Goal: Information Seeking & Learning: Check status

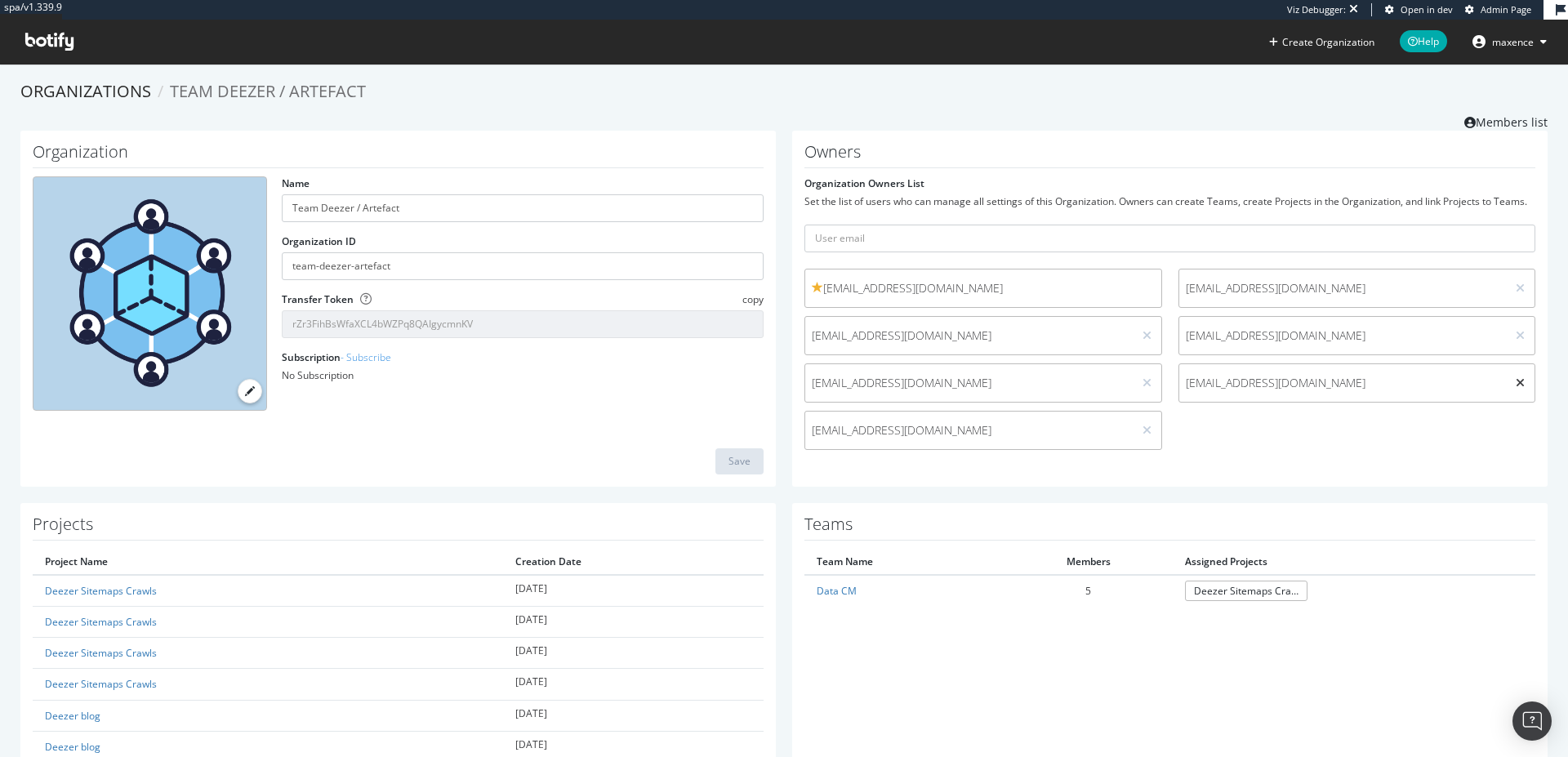
click at [1516, 384] on icon at bounding box center [1520, 383] width 9 height 11
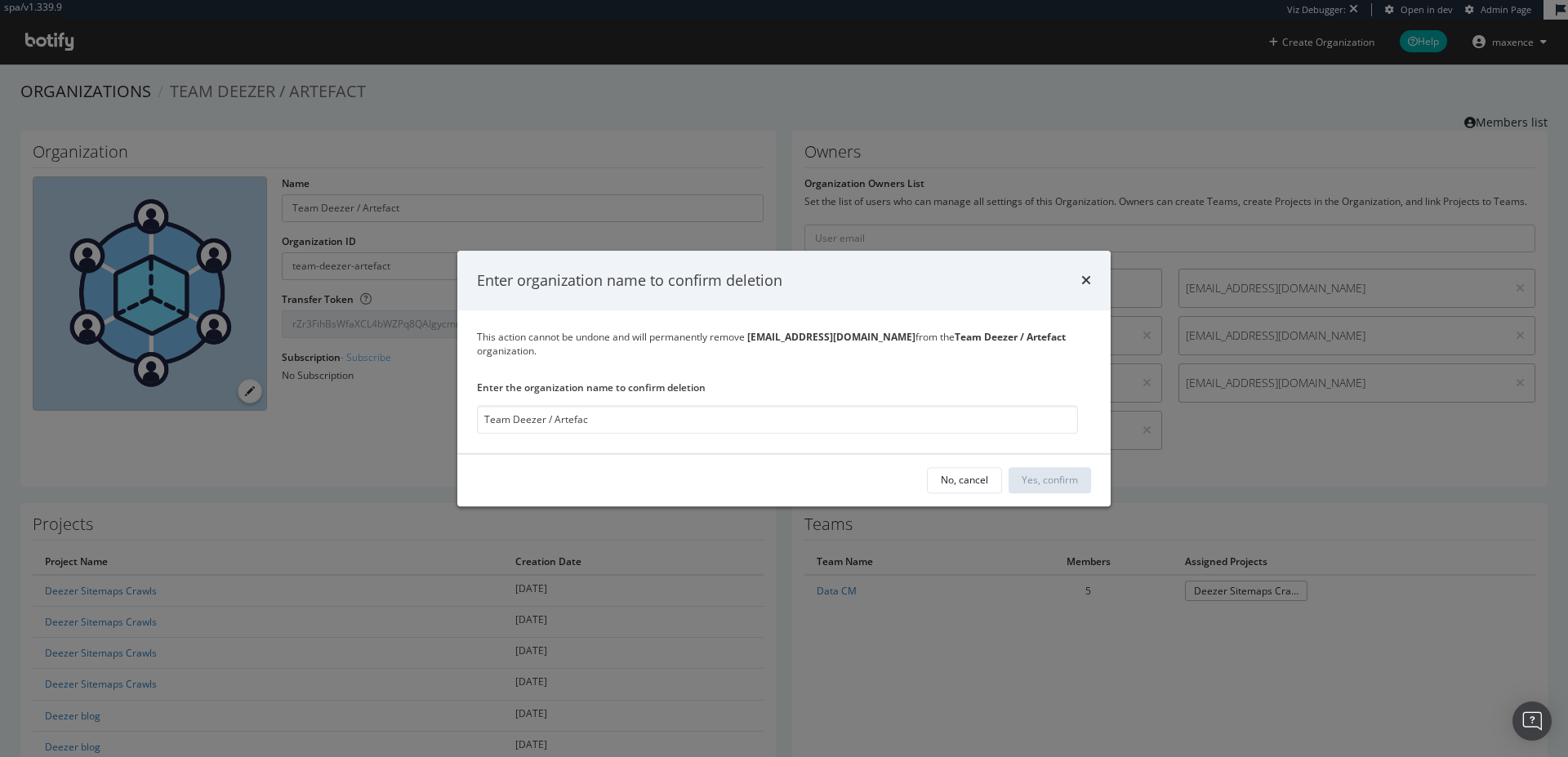
type input "Team Deezer / Artefact"
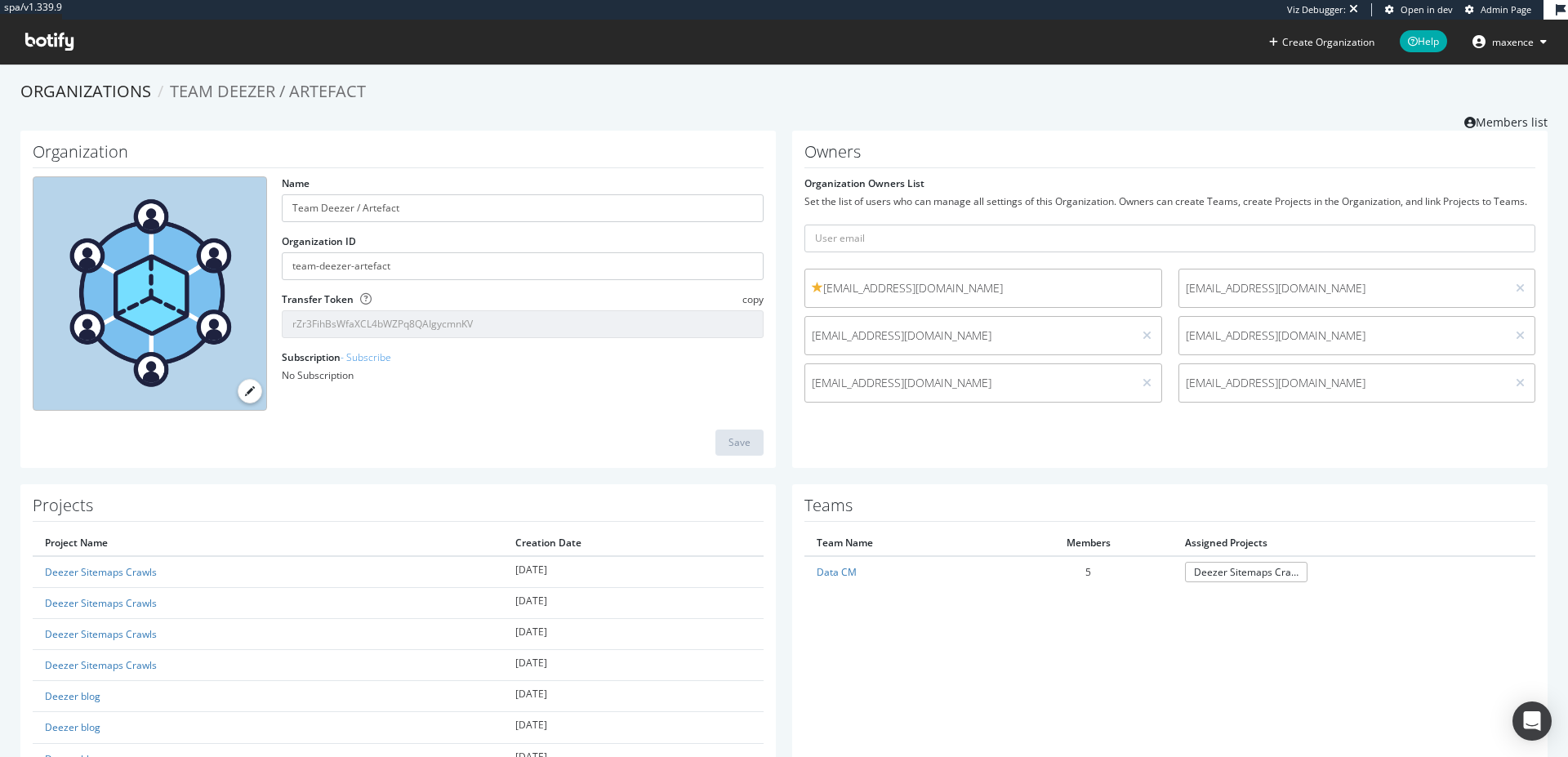
click at [1310, 451] on div "Owners Organization Owners List Set the list of users who can manage all settin…" at bounding box center [1169, 299] width 755 height 337
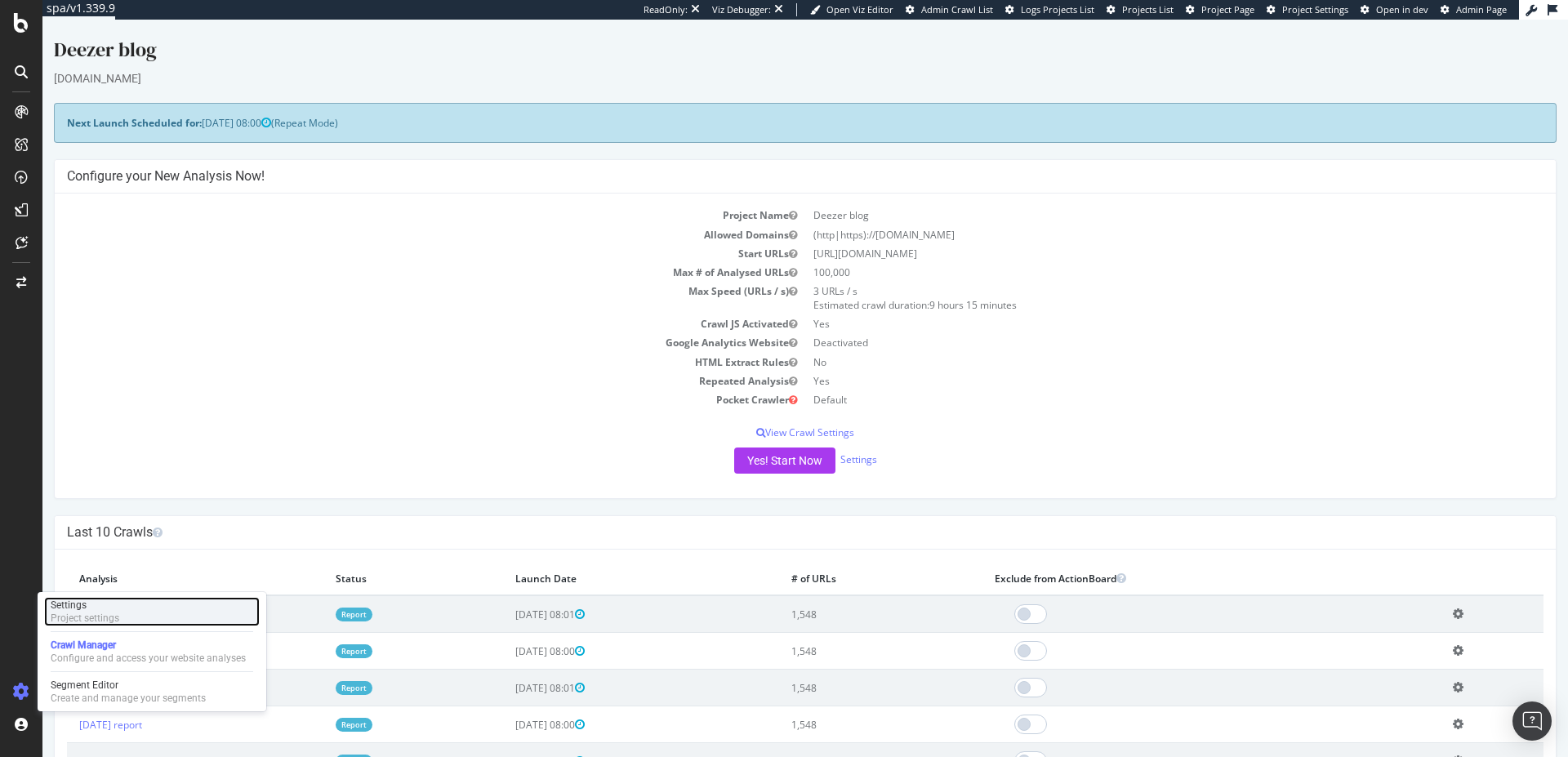
click at [90, 618] on div "Project settings" at bounding box center [84, 619] width 68 height 13
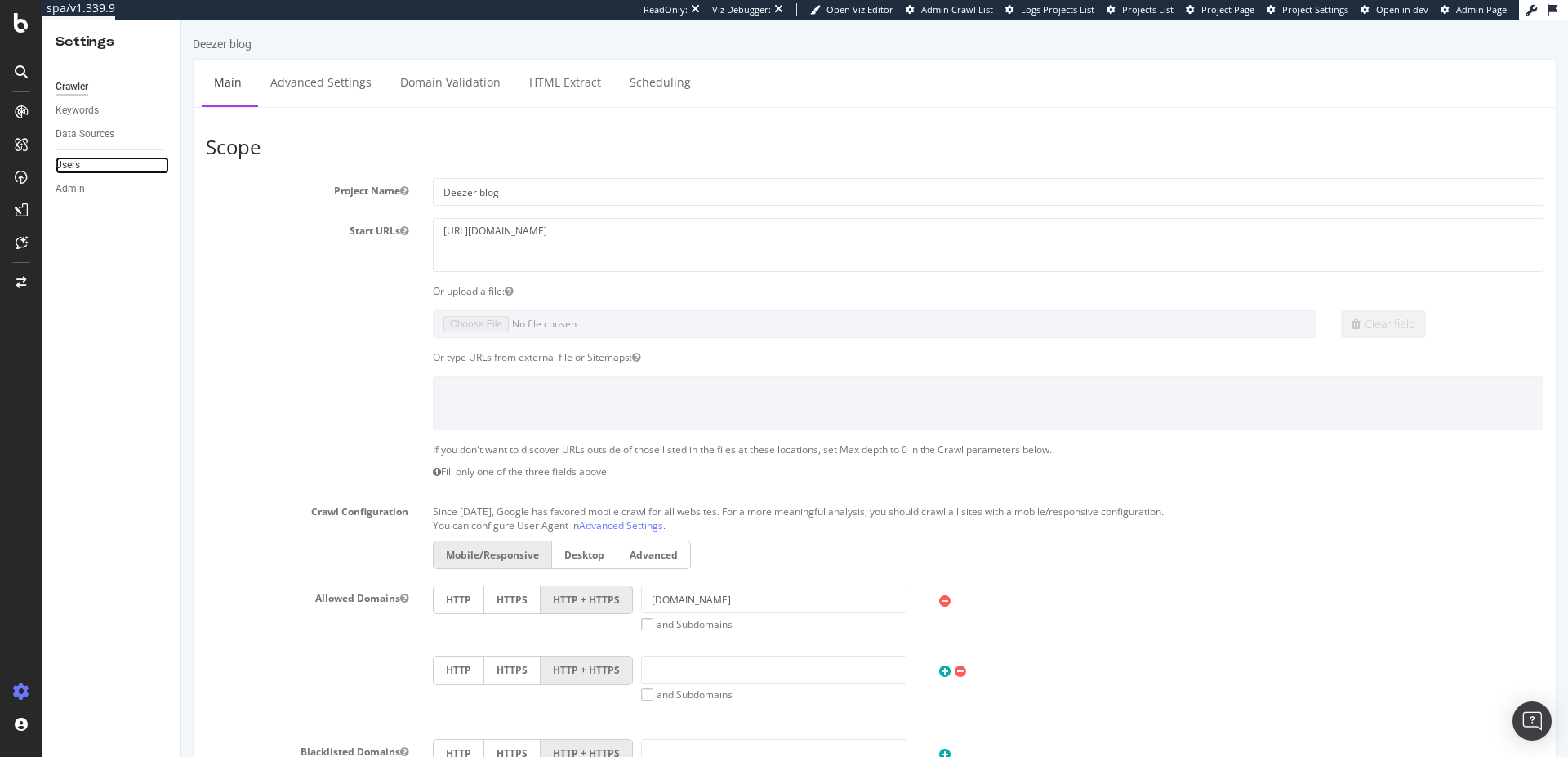
click at [93, 168] on link "Users" at bounding box center [113, 165] width 114 height 17
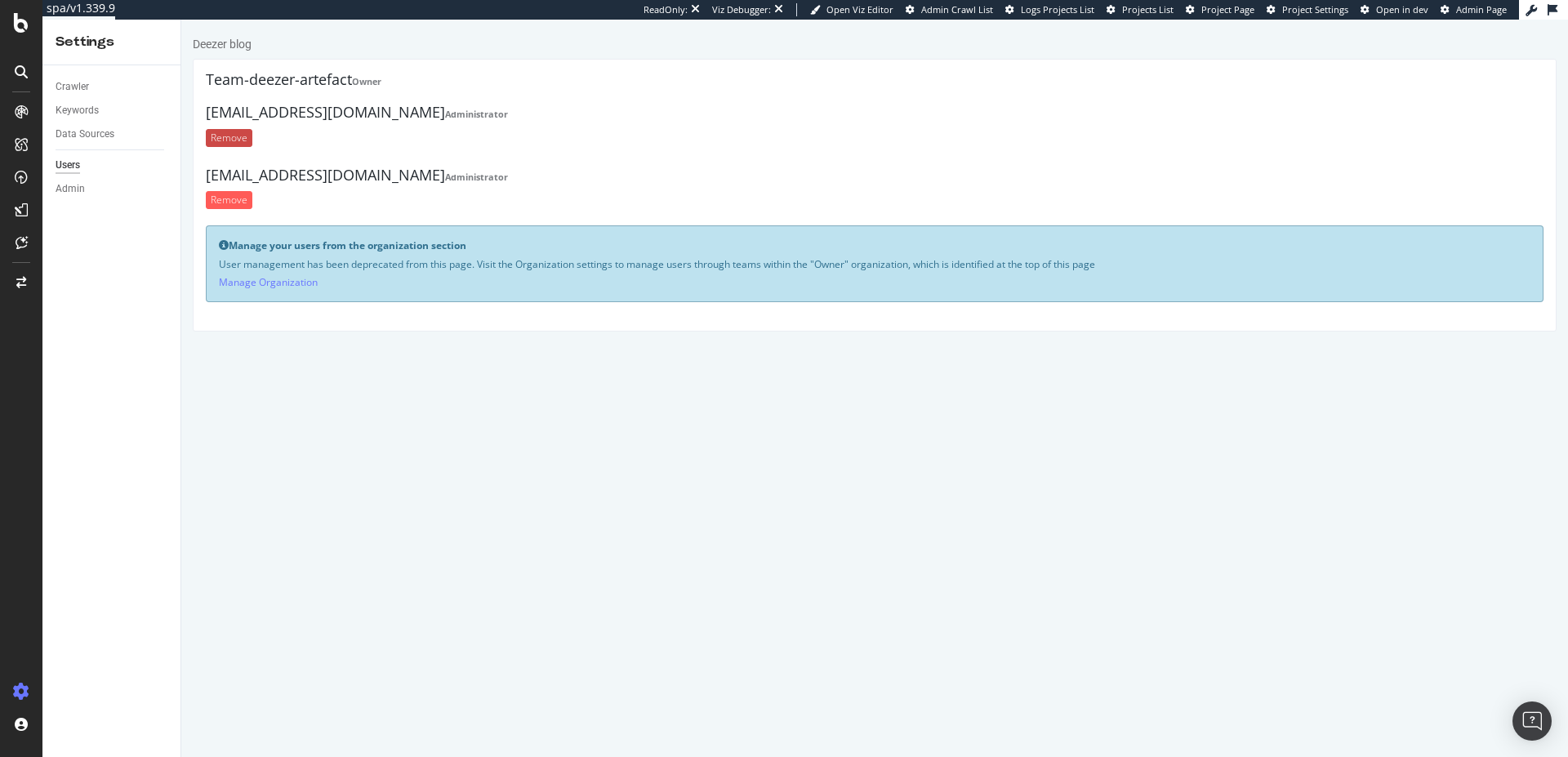
click at [244, 145] on input "Remove" at bounding box center [228, 137] width 46 height 18
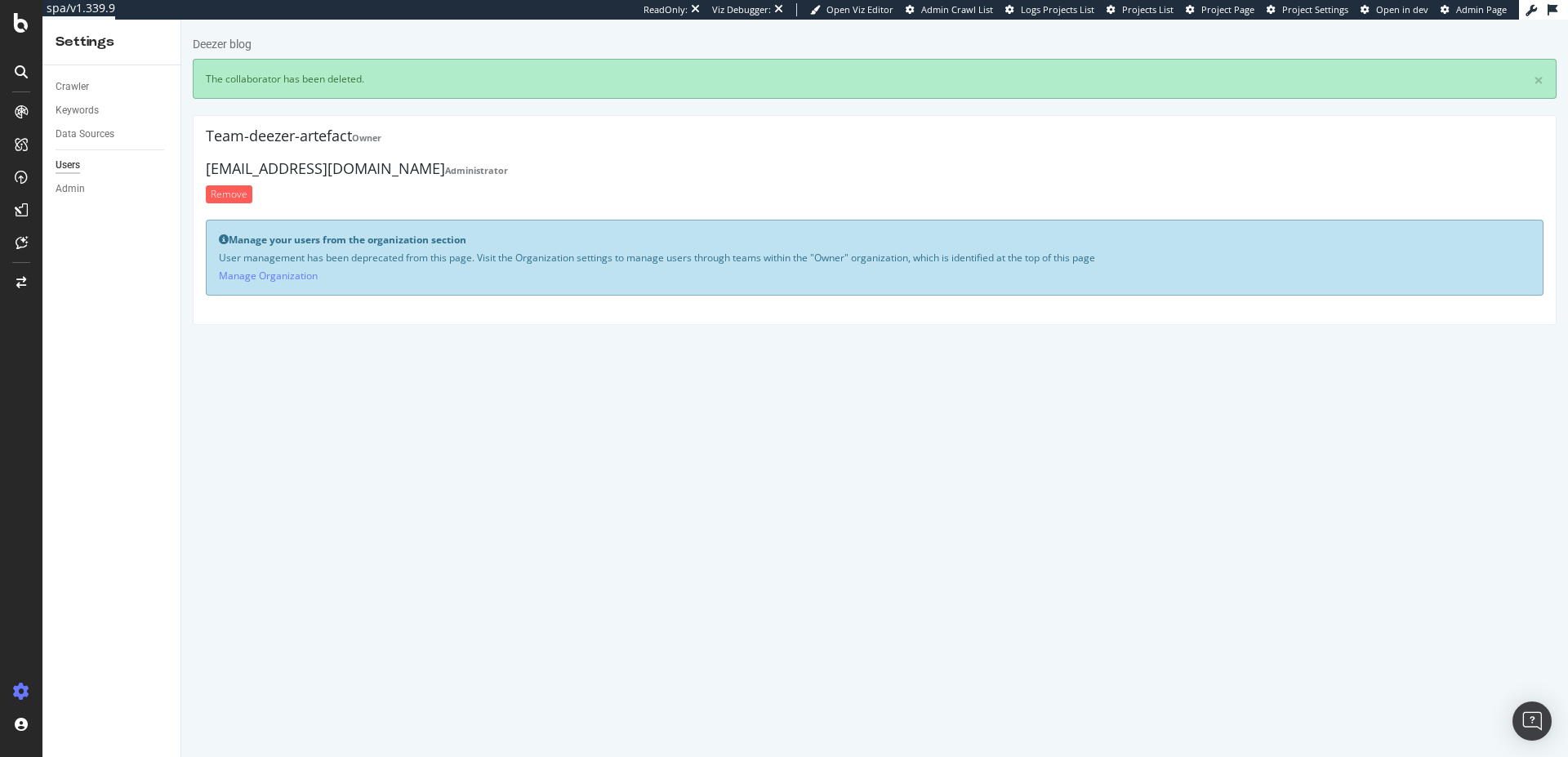
click at [234, 203] on div "pbarry@deezer.com Administrator Remove" at bounding box center [874, 186] width 1338 height 50
click at [240, 198] on input "Remove" at bounding box center [228, 194] width 46 height 18
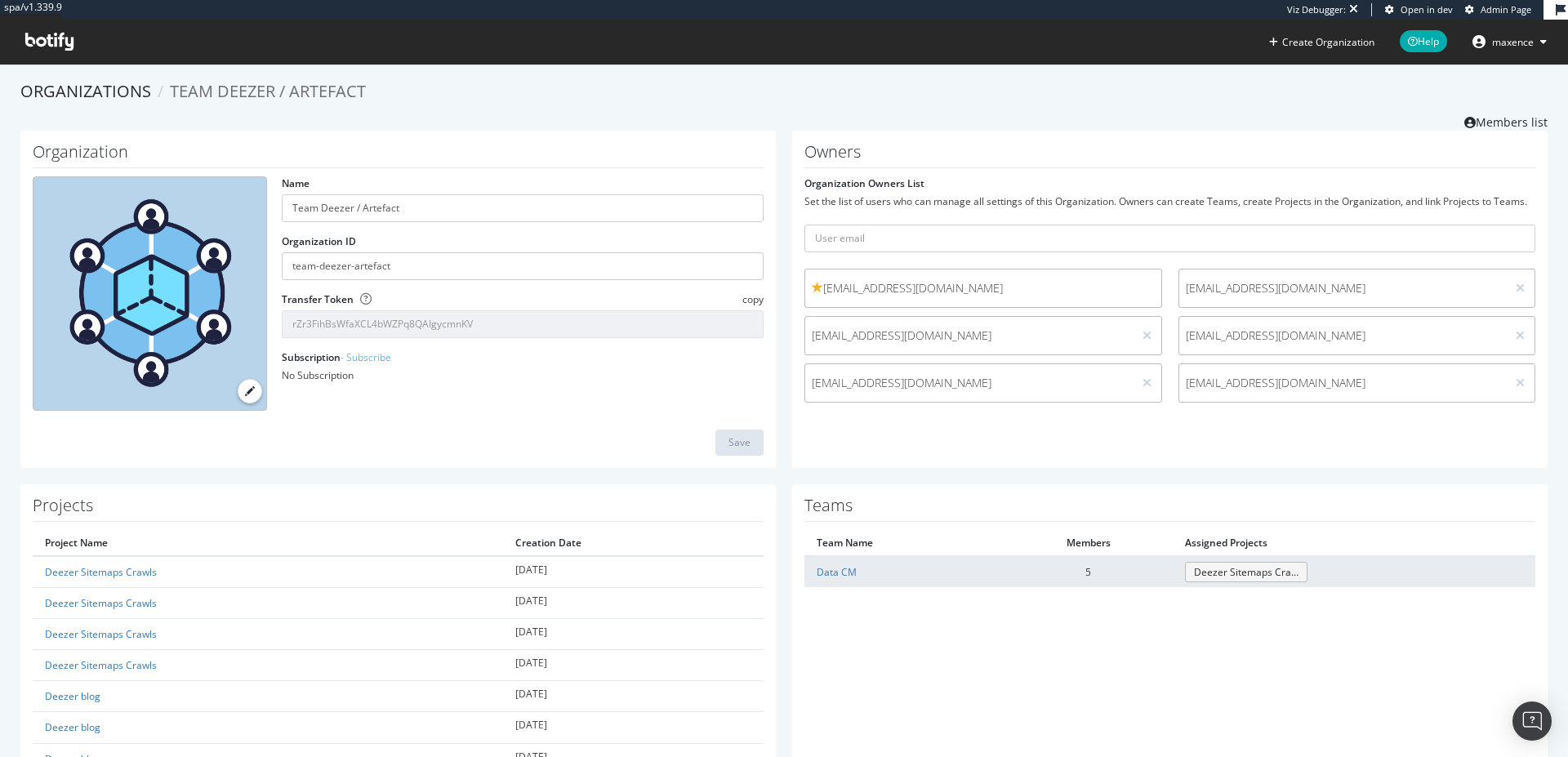
click at [1253, 566] on link "Deezer Sitemaps Crawls" at bounding box center [1246, 572] width 122 height 21
click at [832, 573] on link "Data CM" at bounding box center [837, 571] width 40 height 14
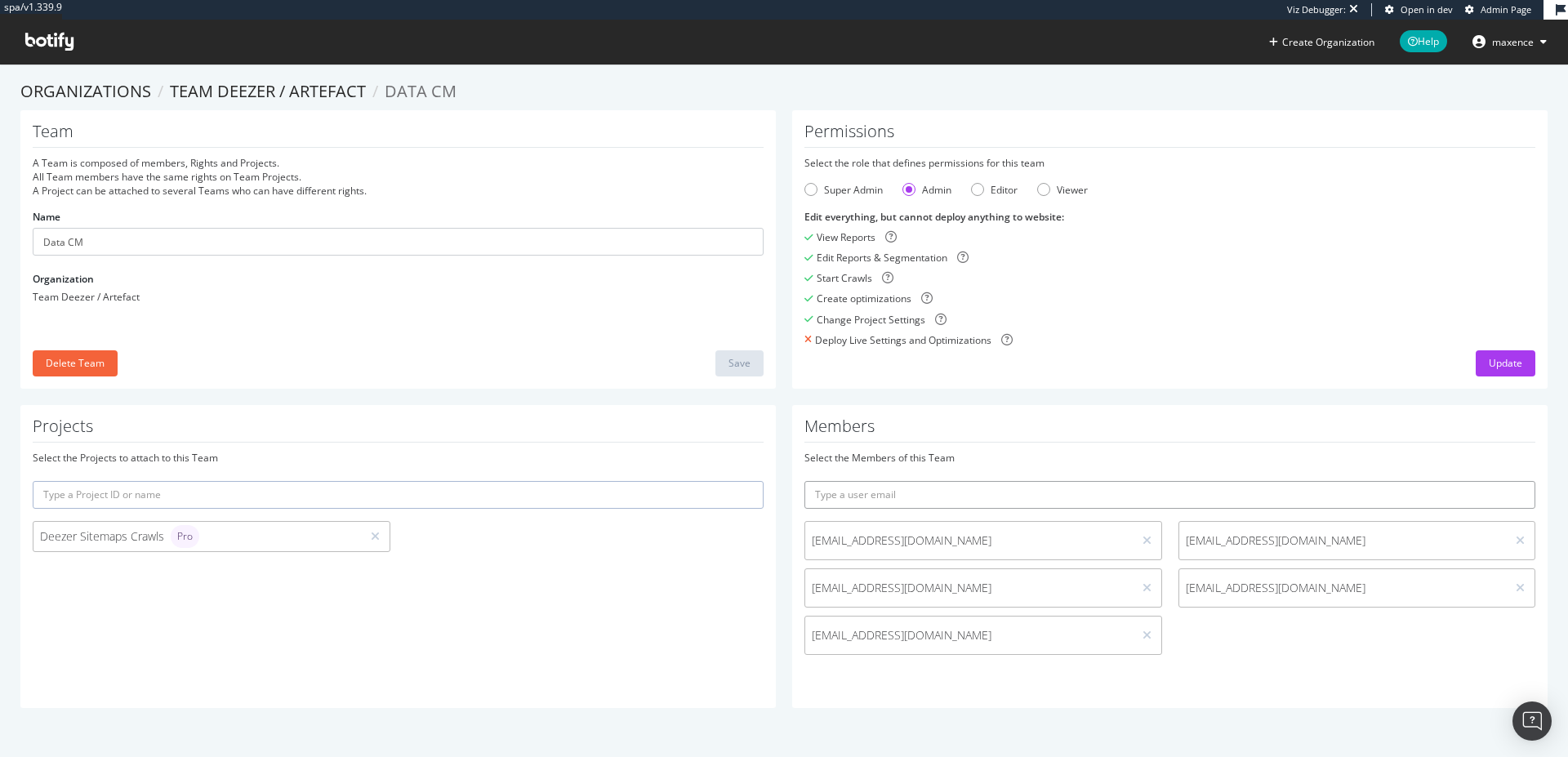
click at [863, 497] on input "text" at bounding box center [1169, 495] width 730 height 27
paste input "svanmaele@deezer.com"
type input "svanmaele@deezer.com"
click at [1518, 497] on icon "submit" at bounding box center [1523, 494] width 11 height 9
click at [135, 546] on div "Deezer Sitemaps Crawls Pro" at bounding box center [197, 536] width 315 height 23
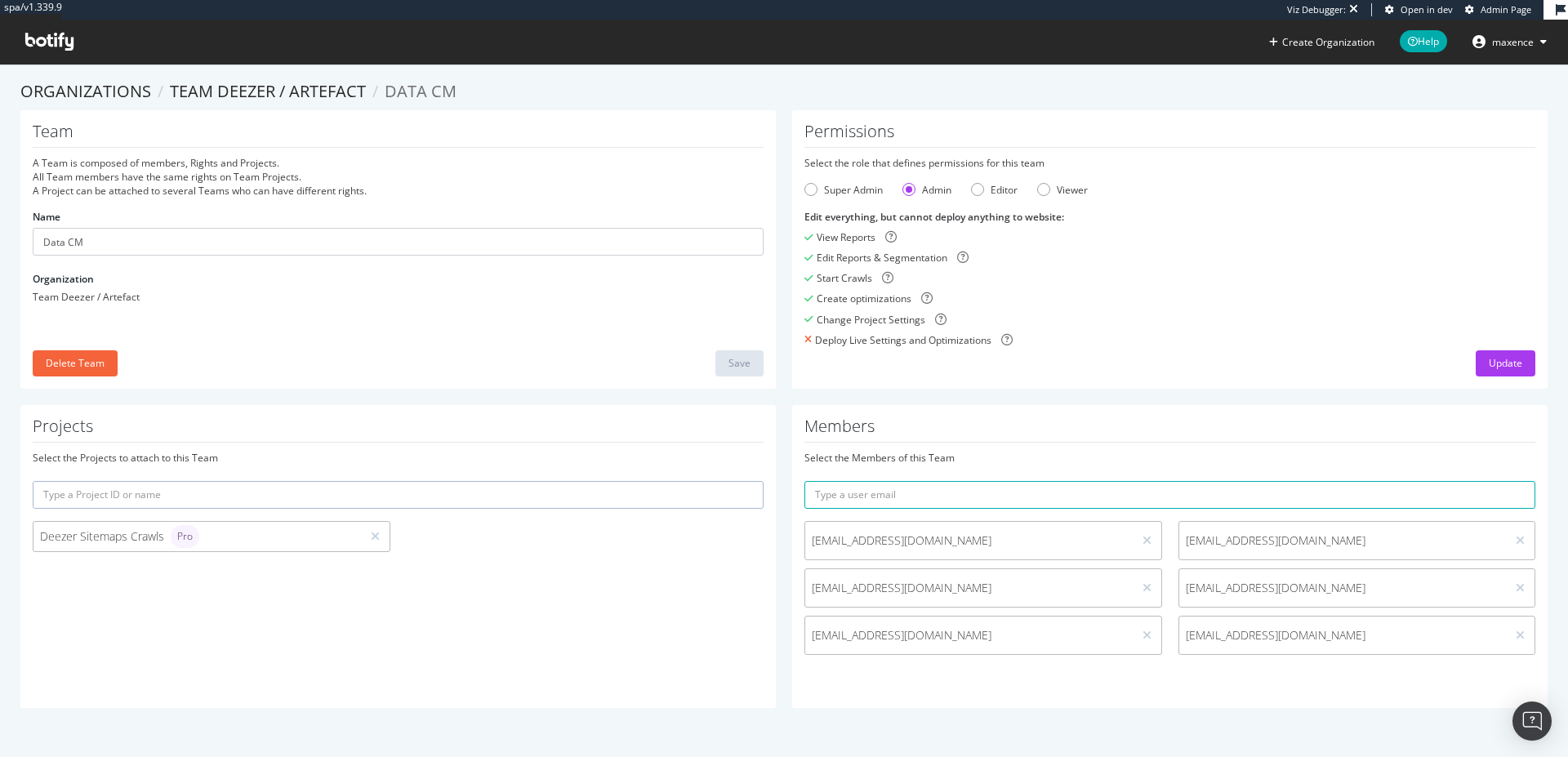
click at [113, 538] on div "Deezer Sitemaps Crawls Pro" at bounding box center [197, 536] width 315 height 23
click at [59, 47] on icon at bounding box center [49, 41] width 48 height 18
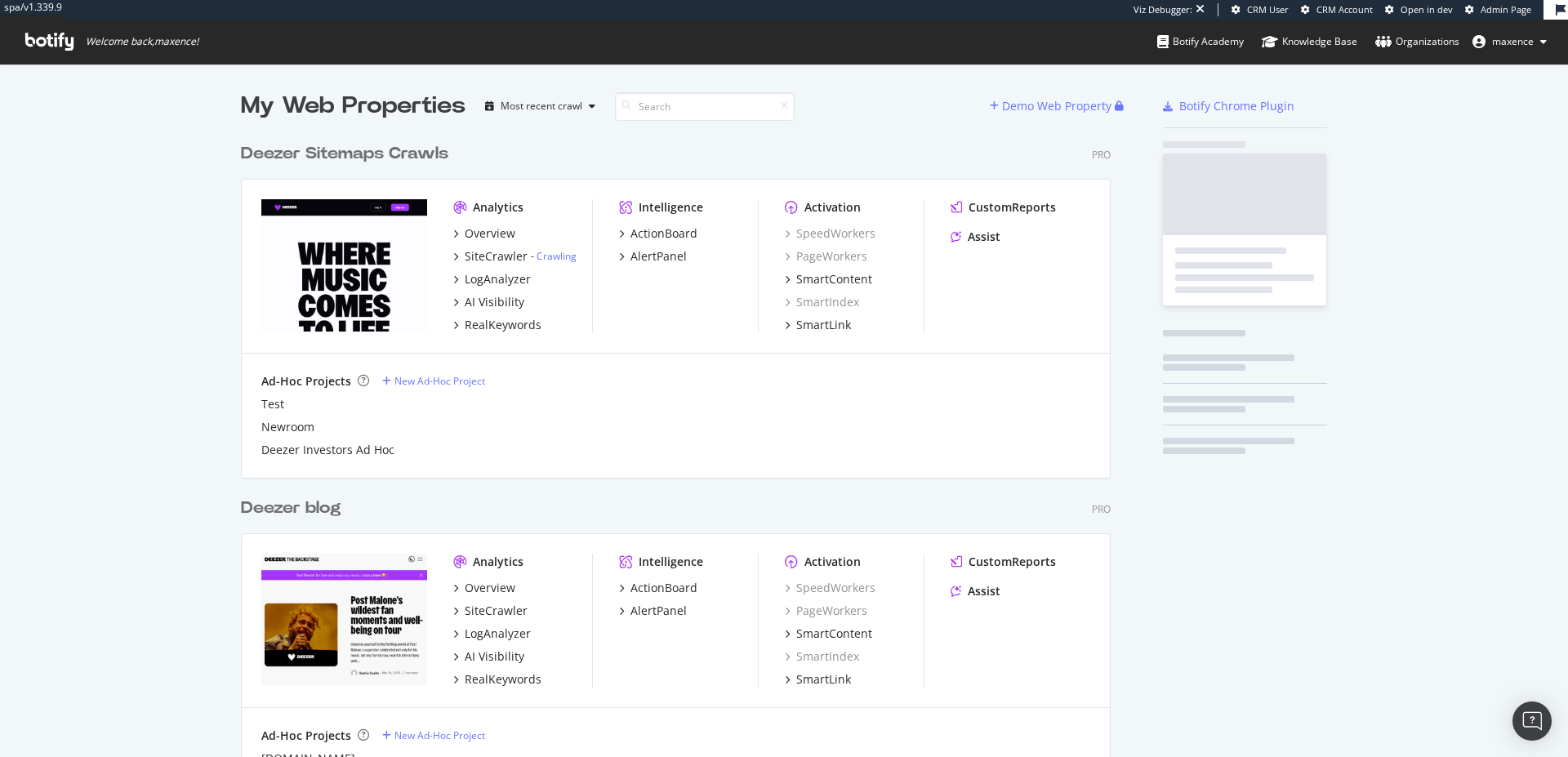
scroll to position [745, 1543]
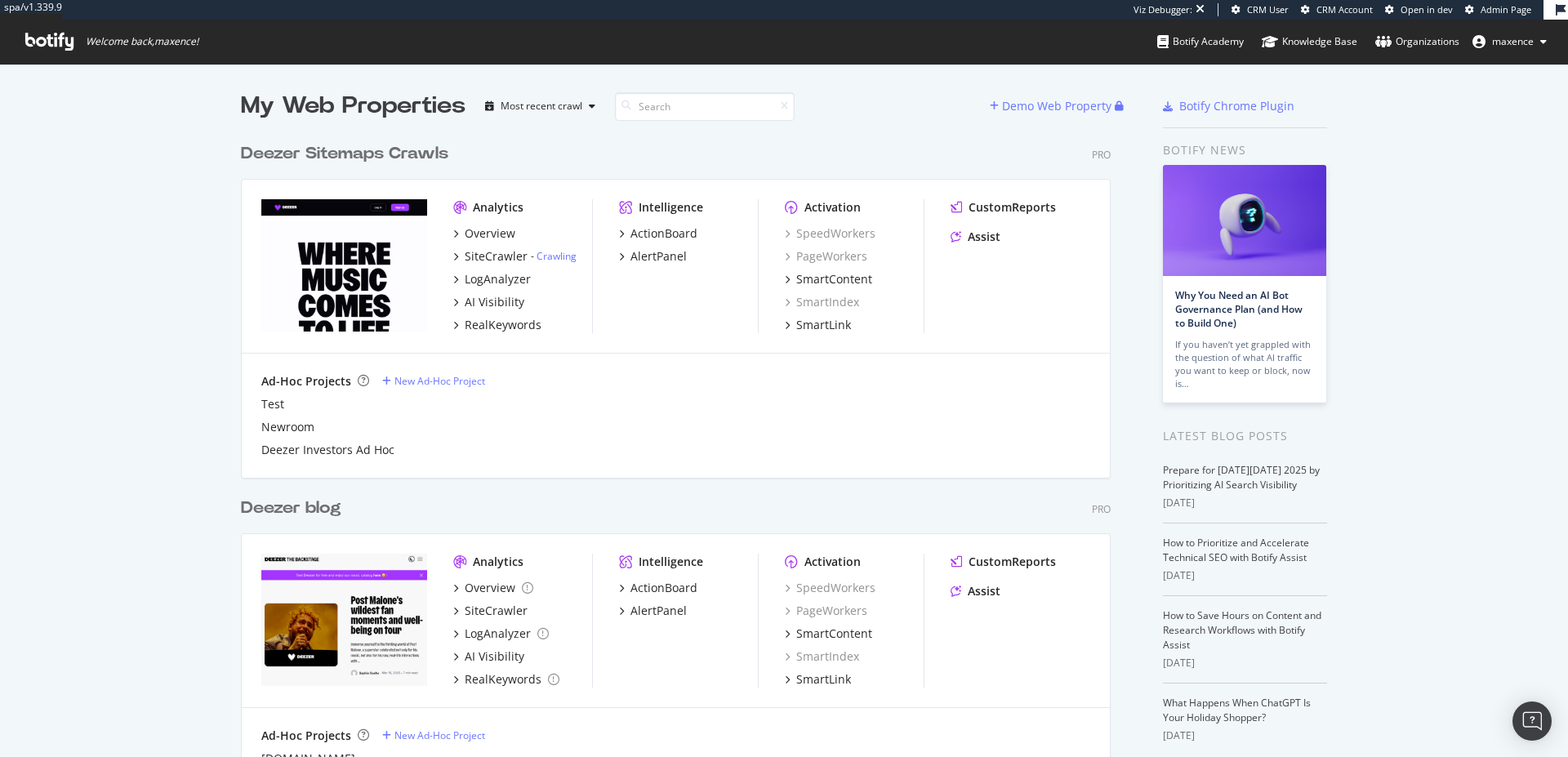
click at [346, 153] on div "Deezer Sitemaps Crawls" at bounding box center [344, 153] width 207 height 24
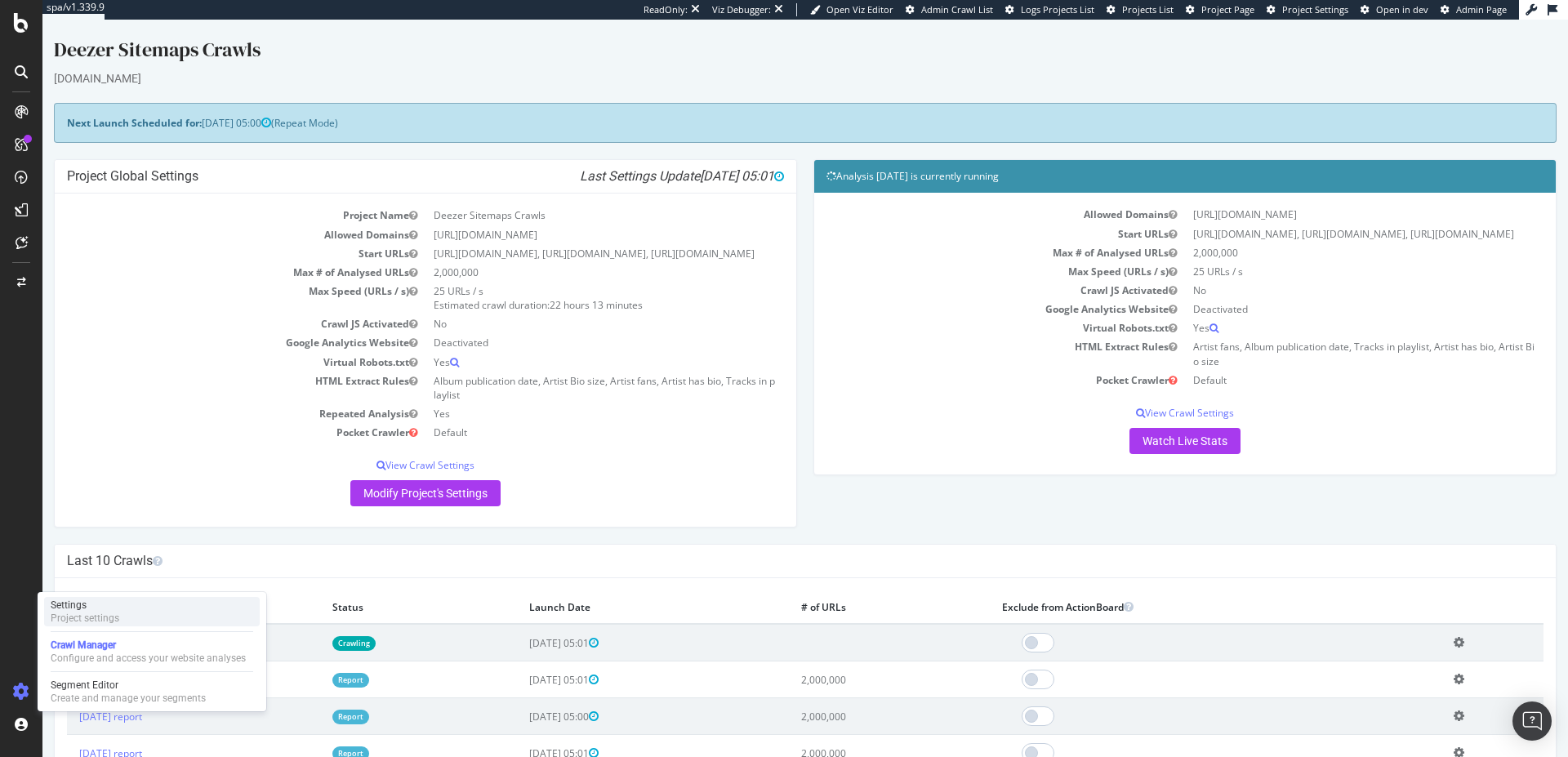
click at [82, 613] on div "Project settings" at bounding box center [84, 619] width 68 height 13
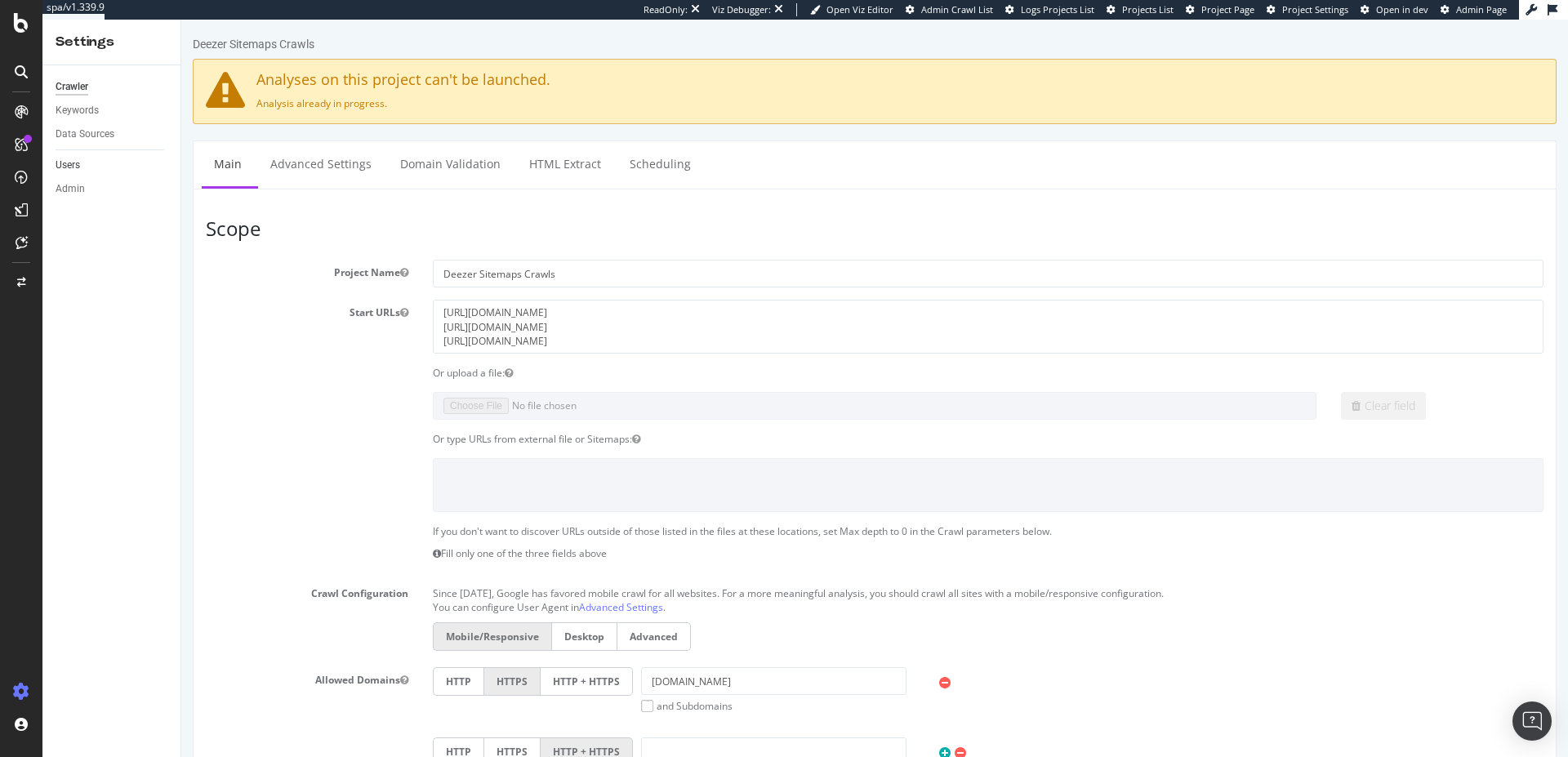
click at [110, 159] on link "Users" at bounding box center [113, 165] width 114 height 17
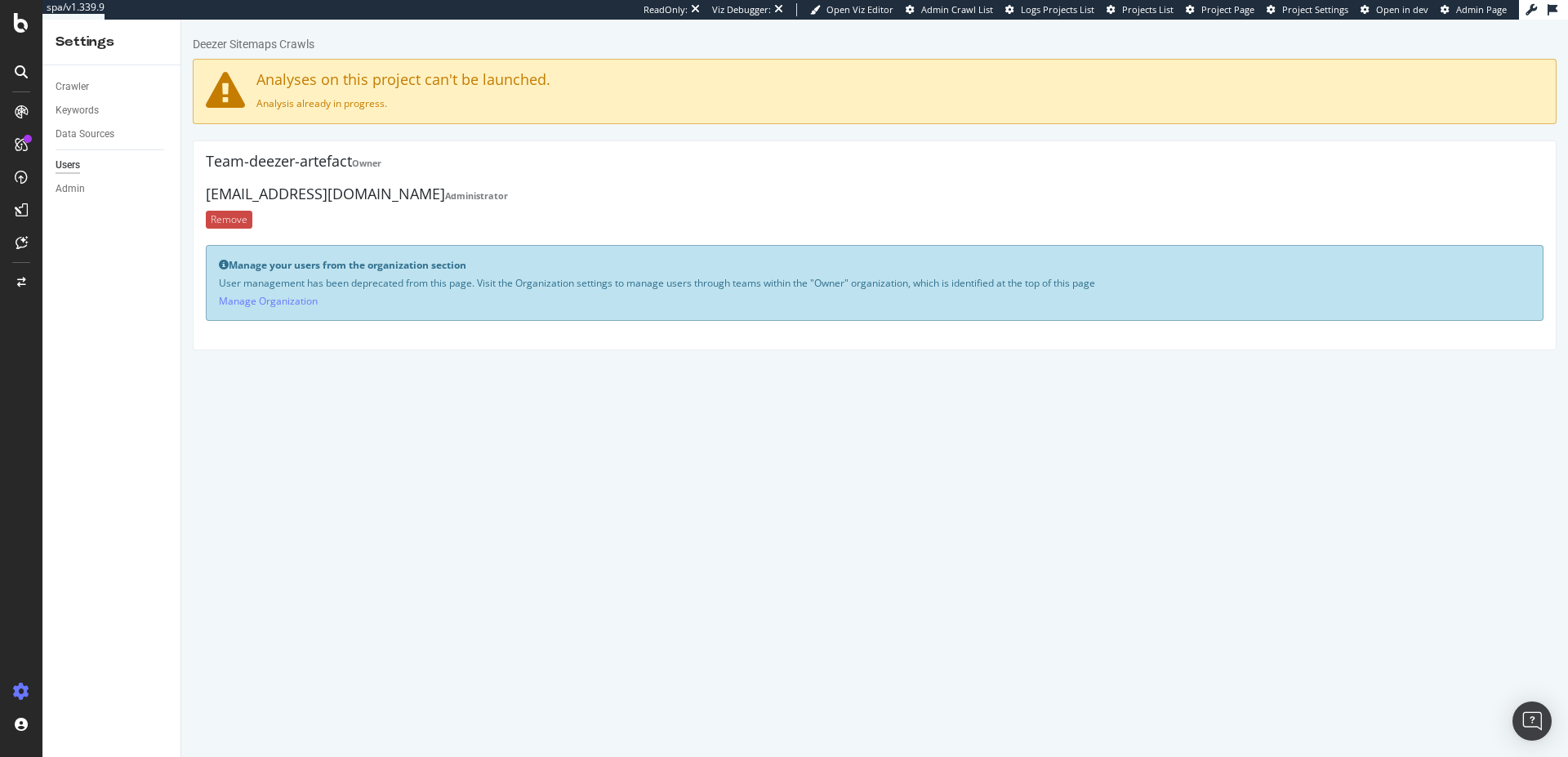
click at [238, 212] on input "Remove" at bounding box center [228, 219] width 46 height 18
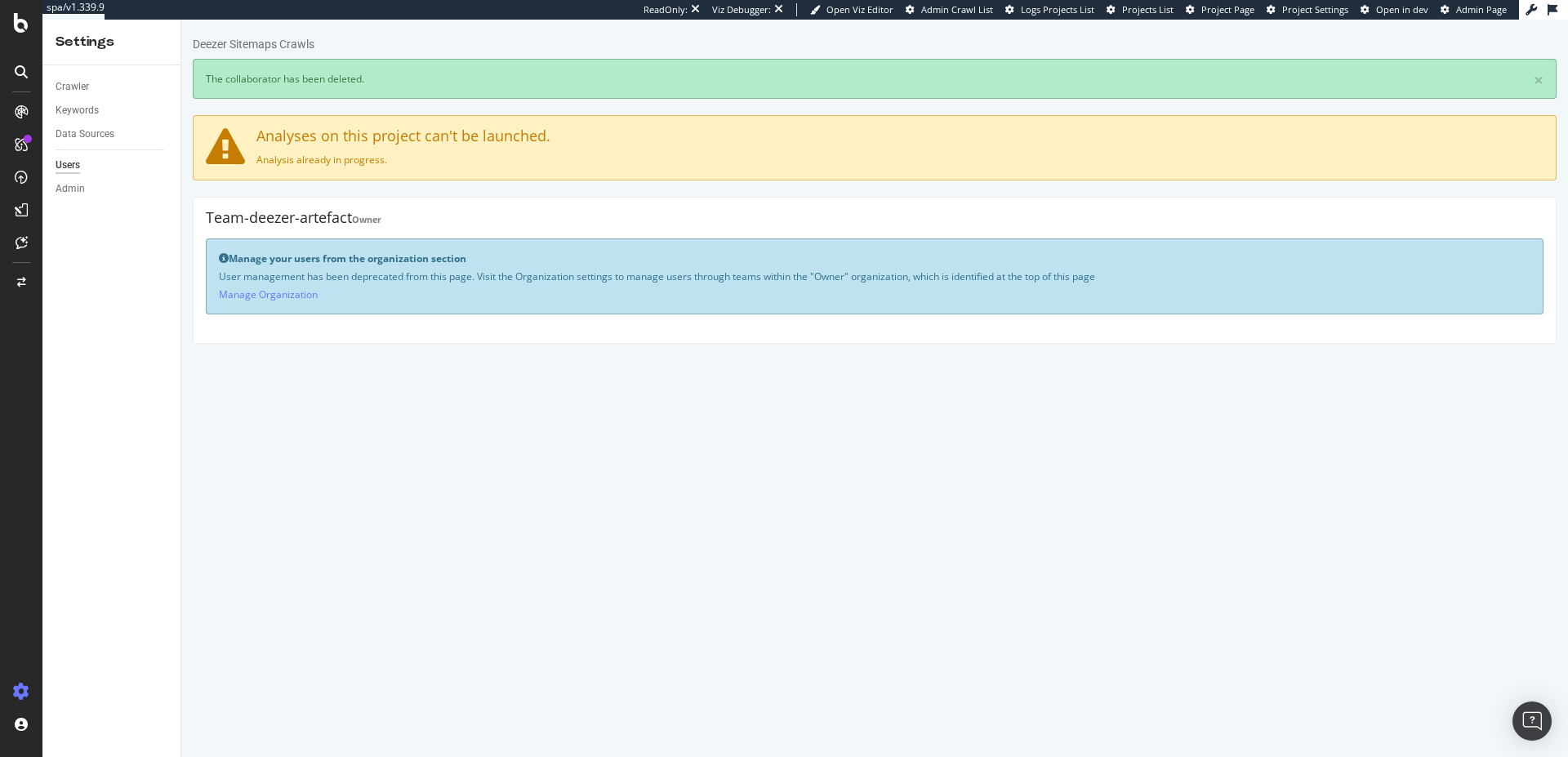
click at [946, 360] on html "Deezer Sitemaps Crawls × The collaborator has been deleted. Analyses on this pr…" at bounding box center [874, 189] width 1387 height 340
click at [949, 360] on html "Deezer Sitemaps Crawls × The collaborator has been deleted. Analyses on this pr…" at bounding box center [874, 189] width 1387 height 340
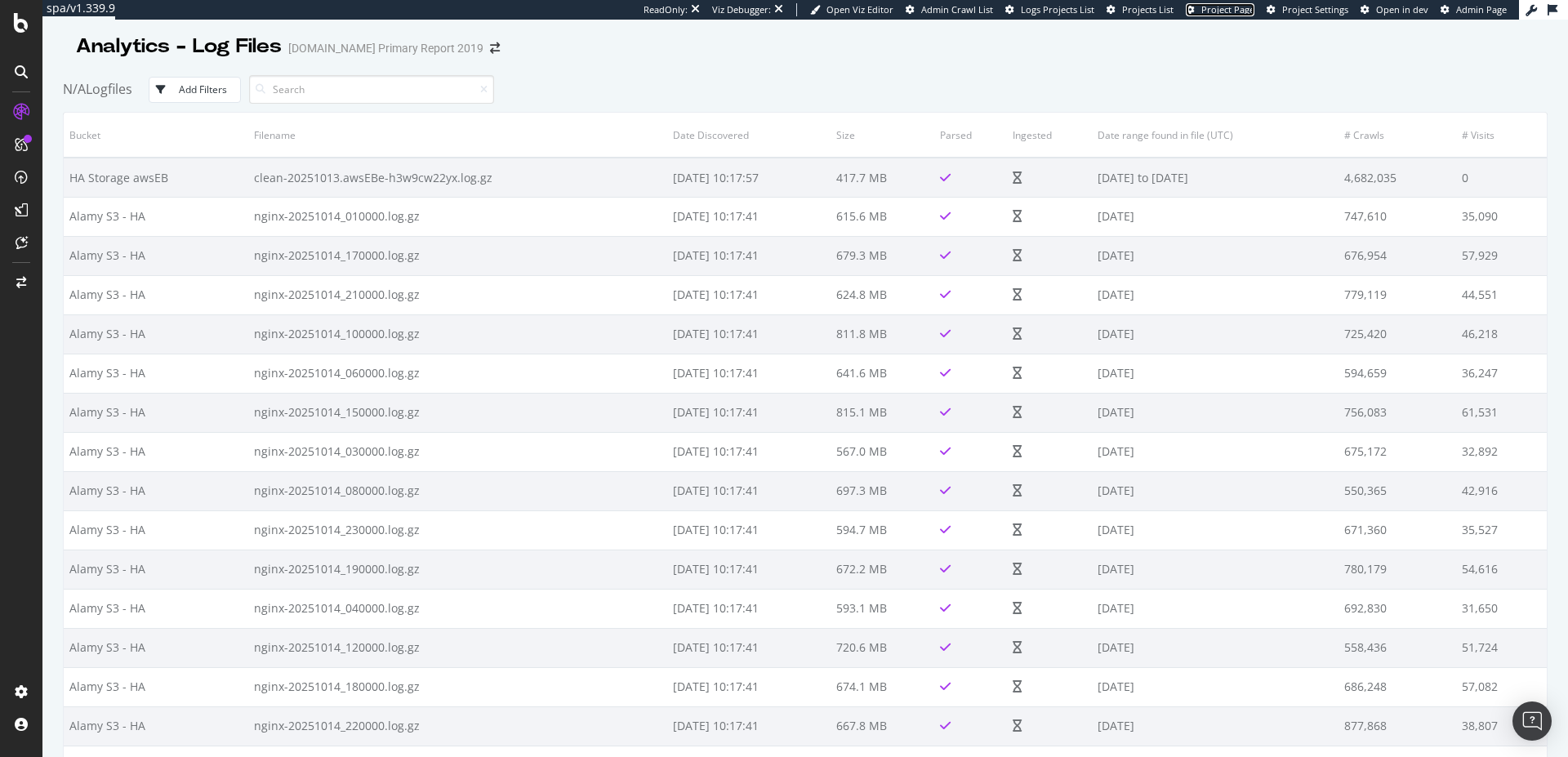
click at [1236, 13] on span "Project Page" at bounding box center [1228, 9] width 53 height 12
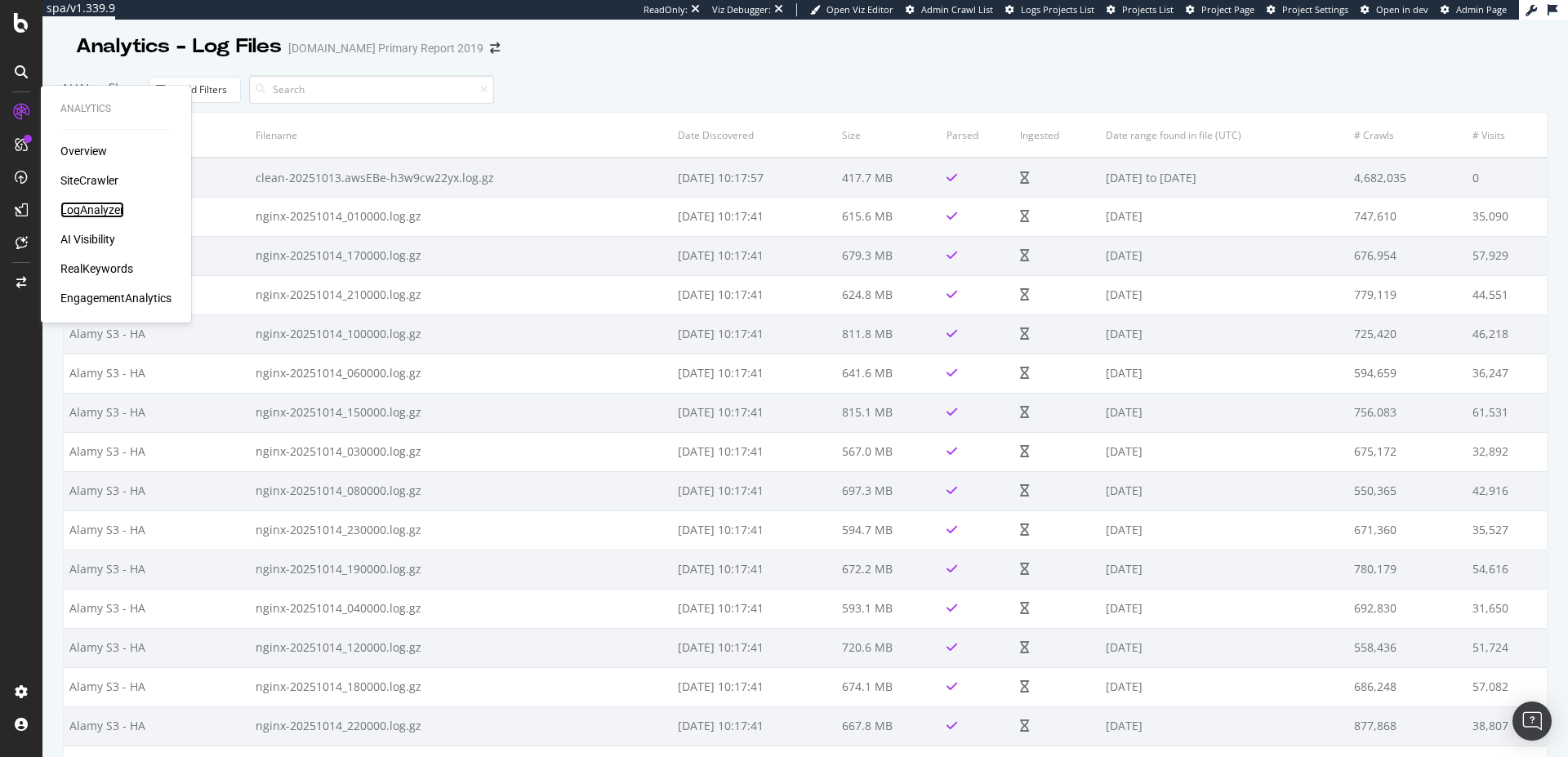
click at [88, 213] on div "LogAnalyzer" at bounding box center [92, 209] width 63 height 16
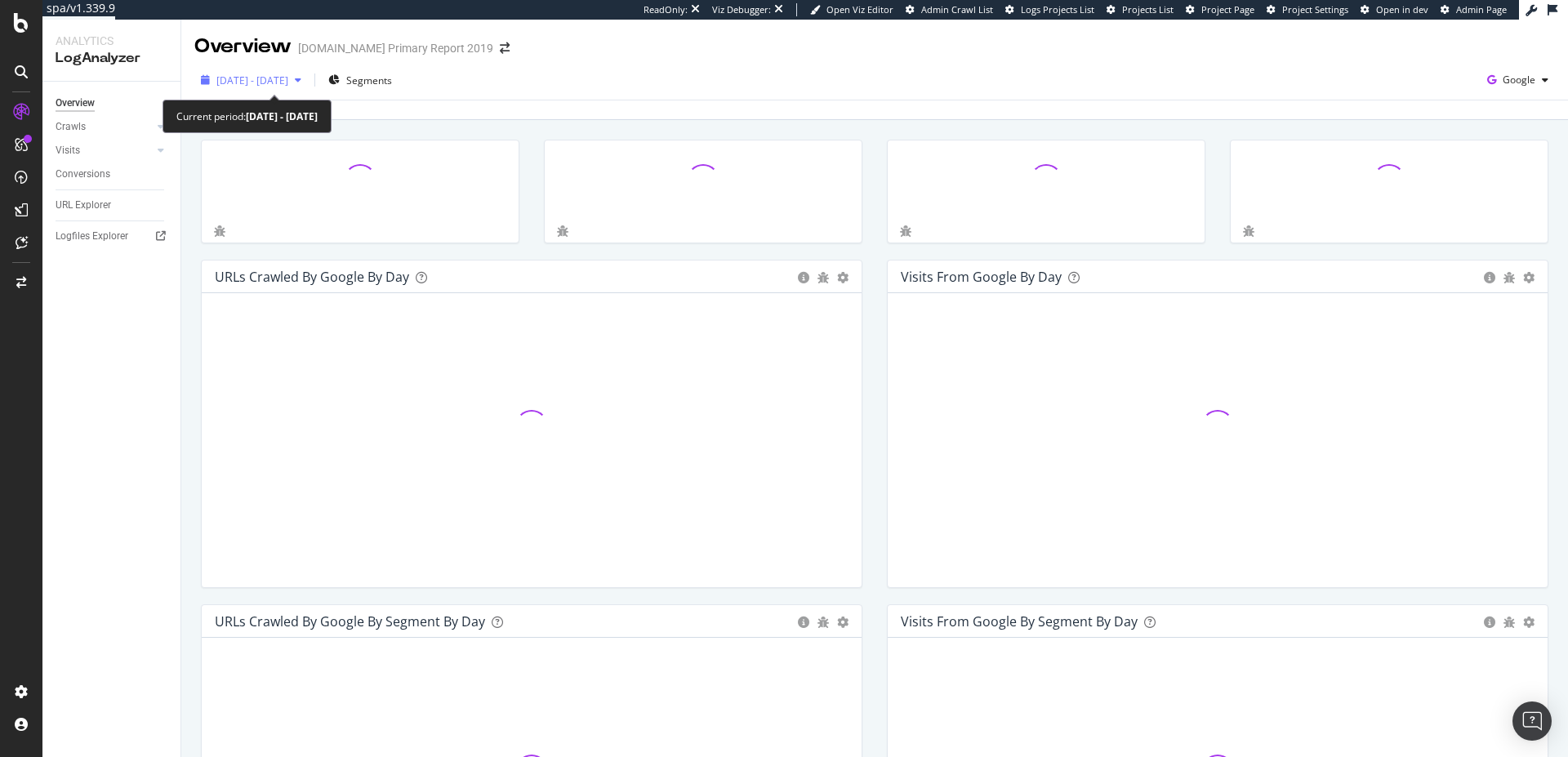
click at [278, 74] on span "[DATE] - [DATE]" at bounding box center [252, 81] width 72 height 14
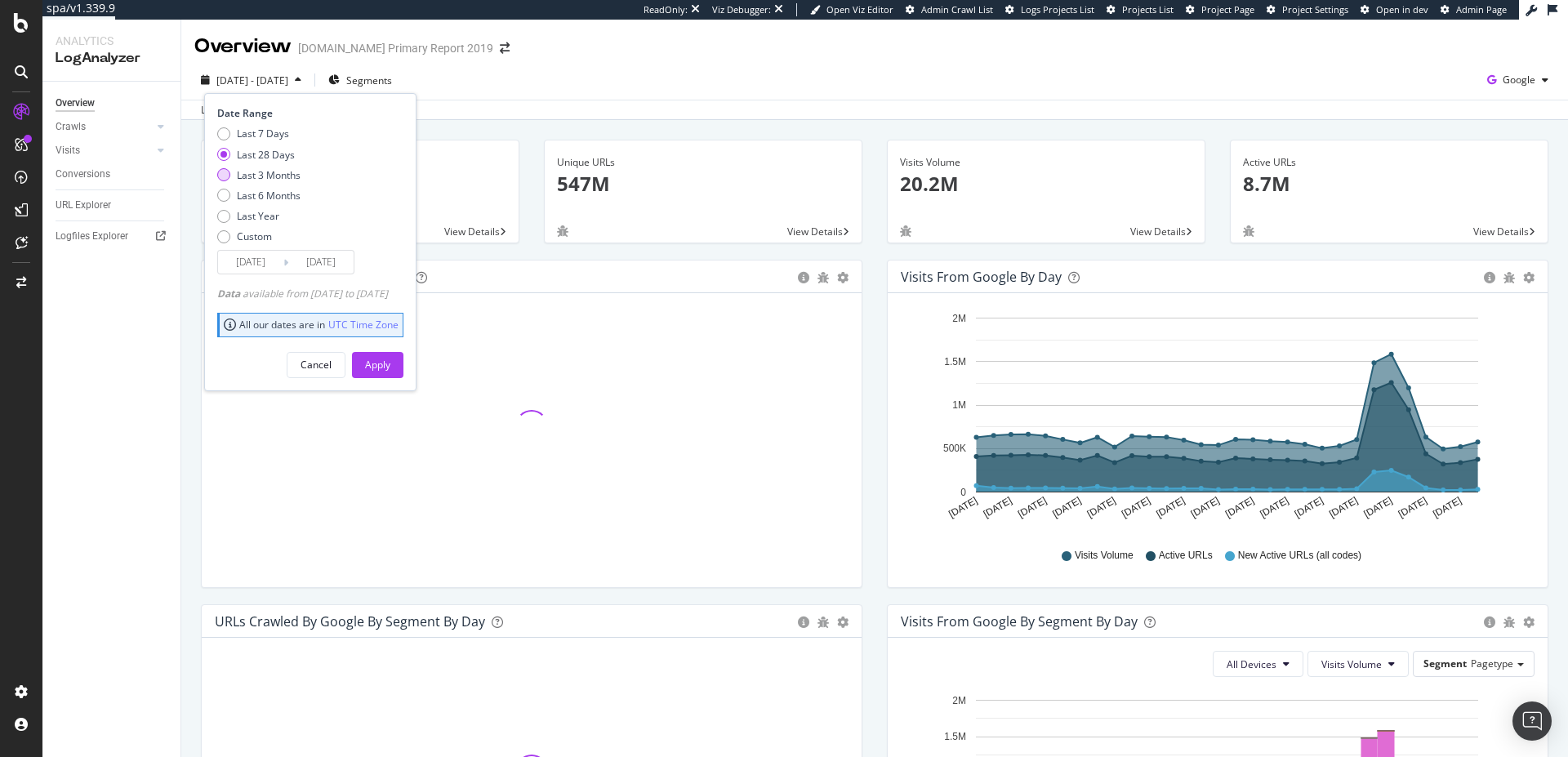
click at [268, 171] on div "Last 3 Months" at bounding box center [268, 175] width 63 height 14
type input "[DATE]"
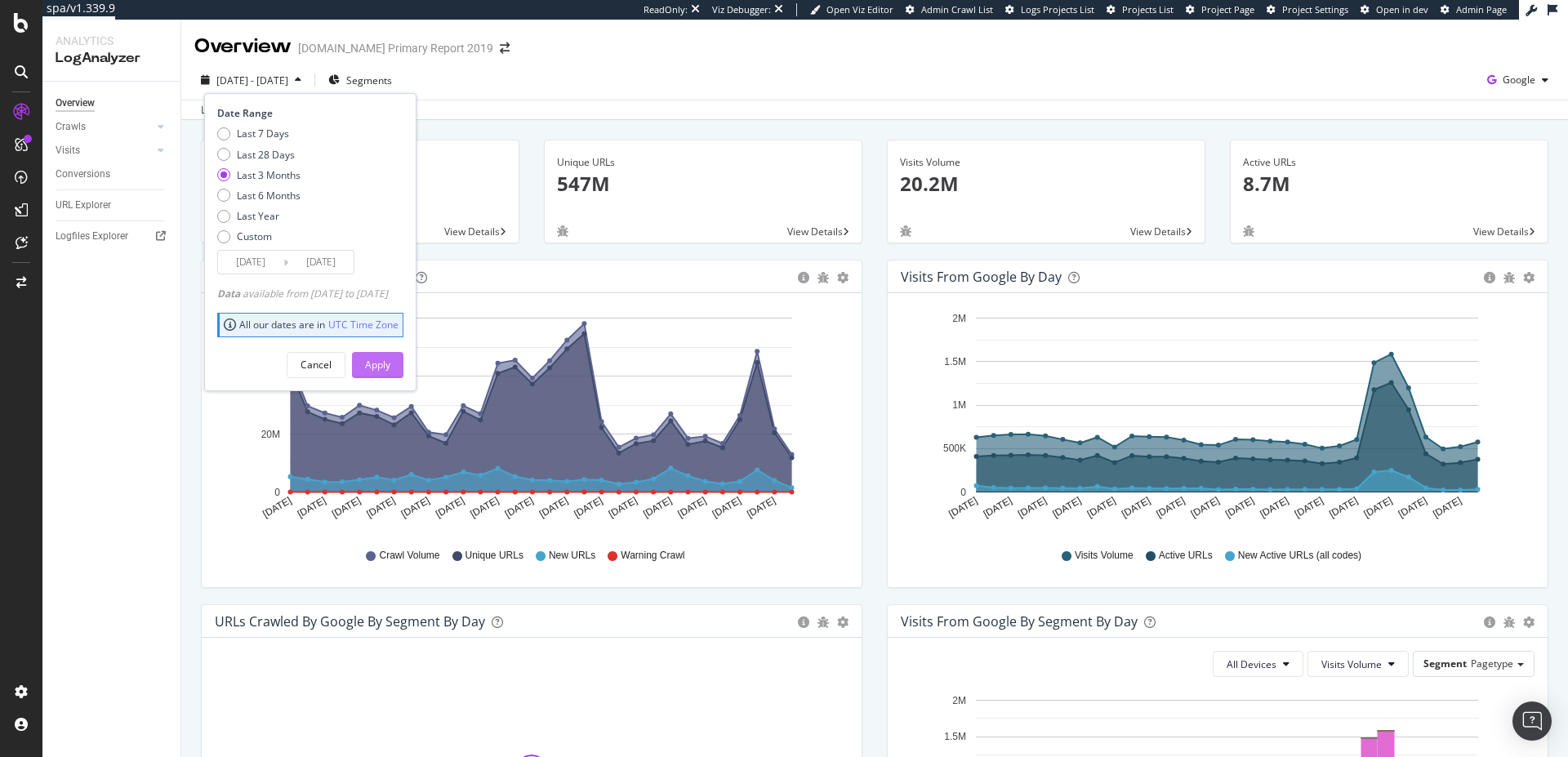
click at [390, 361] on div "Apply" at bounding box center [377, 365] width 26 height 14
